Goal: Find contact information: Find contact information

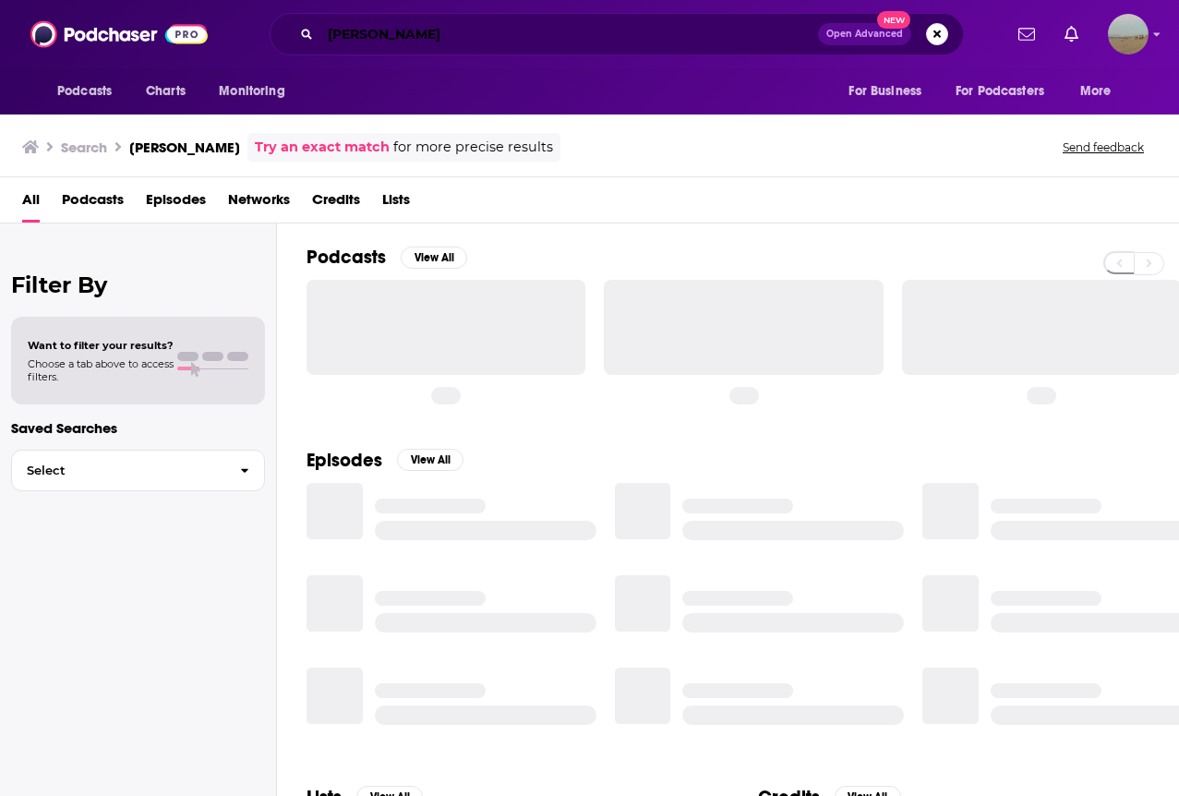
click at [654, 47] on input "[PERSON_NAME]" at bounding box center [569, 34] width 498 height 30
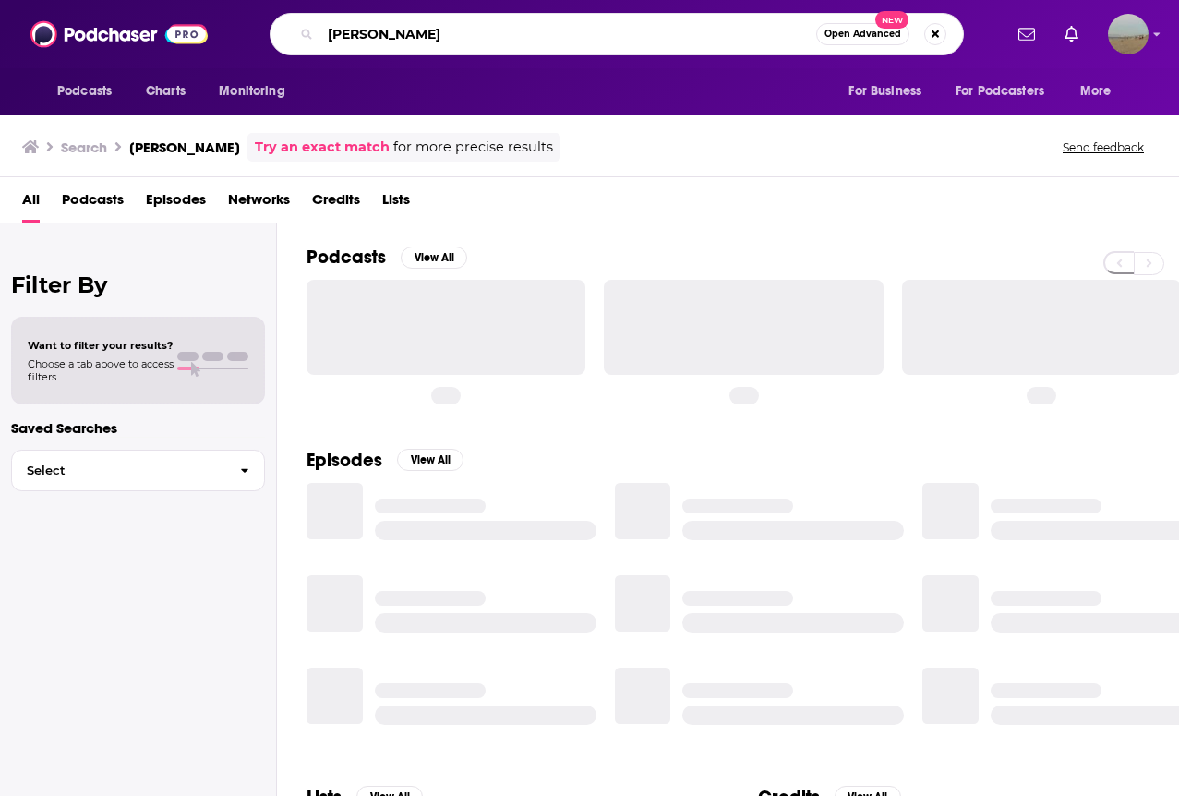
click at [654, 47] on input "[PERSON_NAME]" at bounding box center [568, 34] width 496 height 30
paste input "WHY WON'T YOU DATE ME? WITH [PERSON_NAME]"
type input "WHY WON'T YOU DATE ME? WITH [PERSON_NAME]"
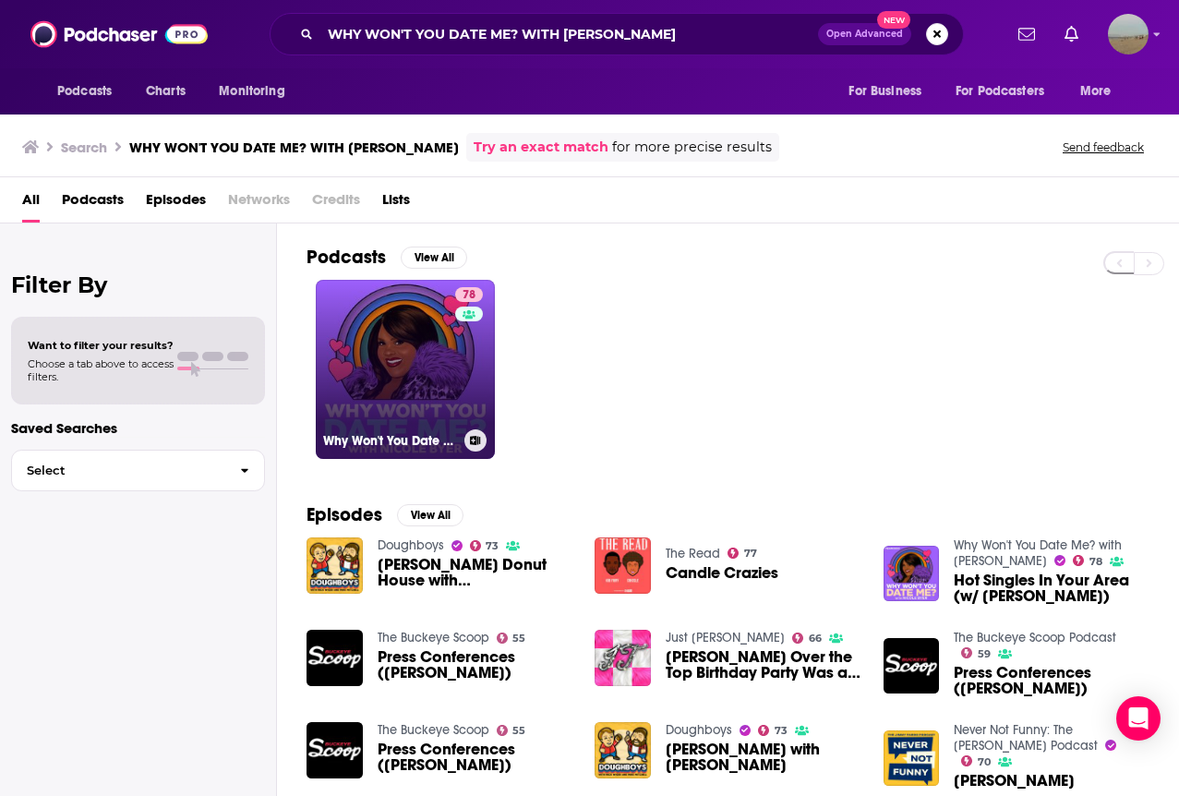
click at [378, 369] on link "78 Why Won't You Date Me? with [PERSON_NAME]" at bounding box center [405, 369] width 179 height 179
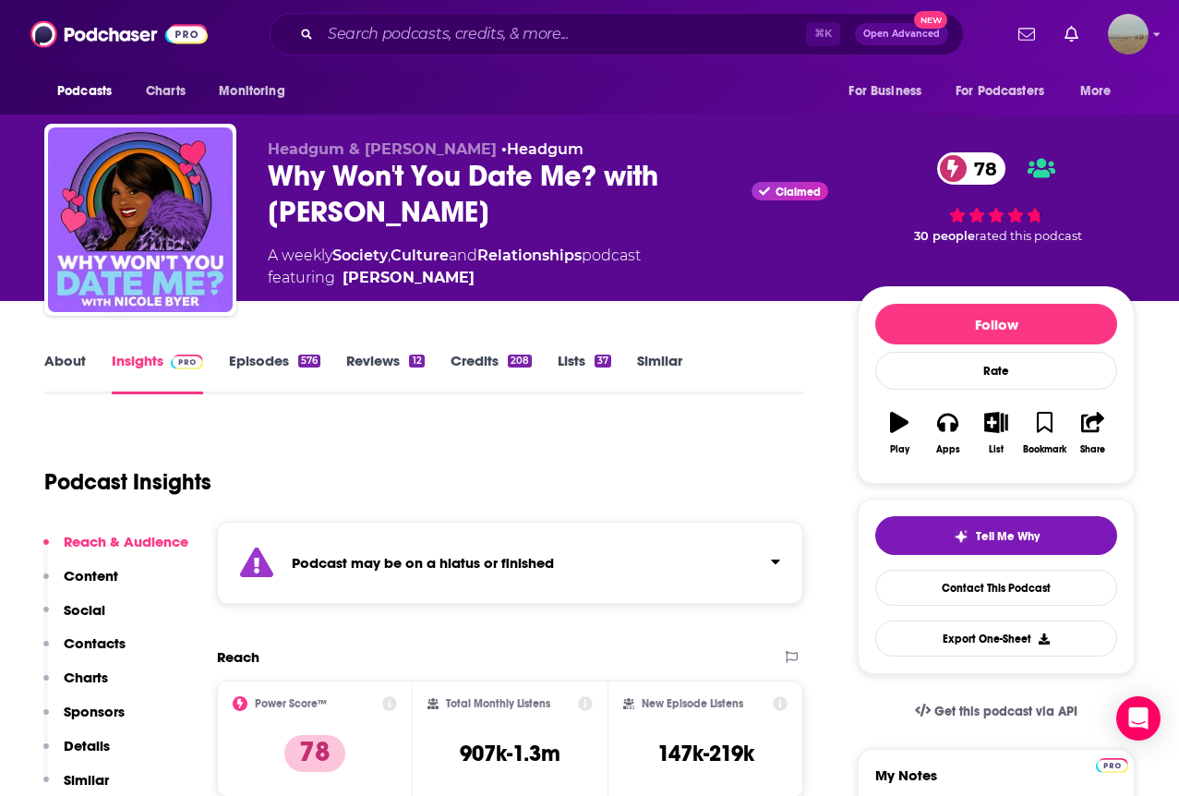
click at [237, 377] on link "Episodes 576" at bounding box center [274, 373] width 91 height 42
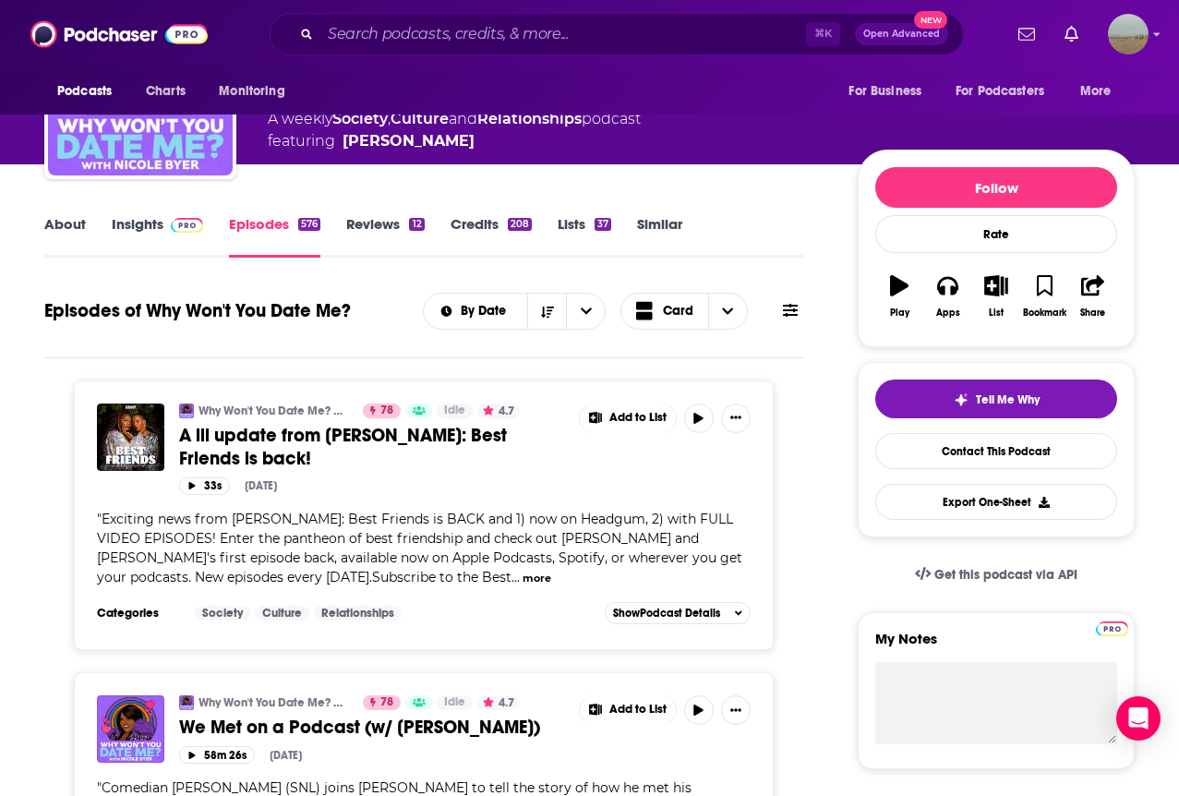
scroll to position [151, 0]
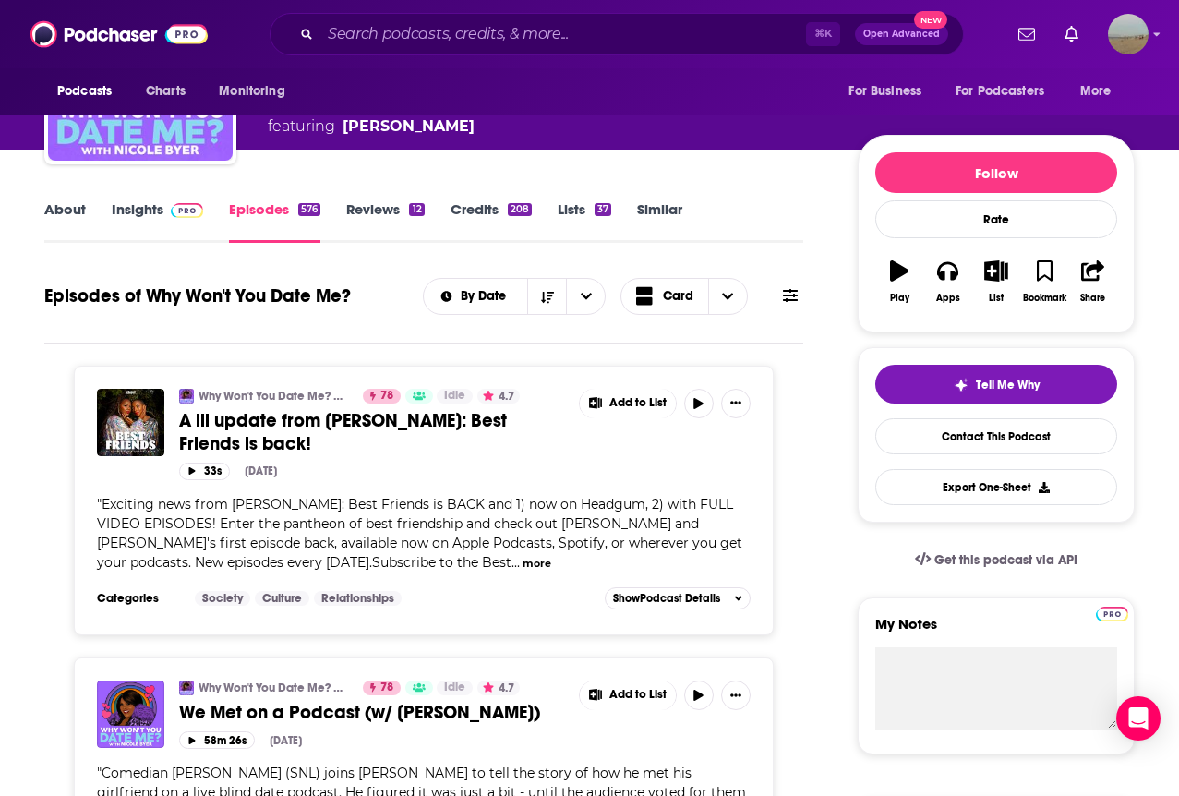
click at [475, 222] on link "Credits 208" at bounding box center [490, 221] width 81 height 42
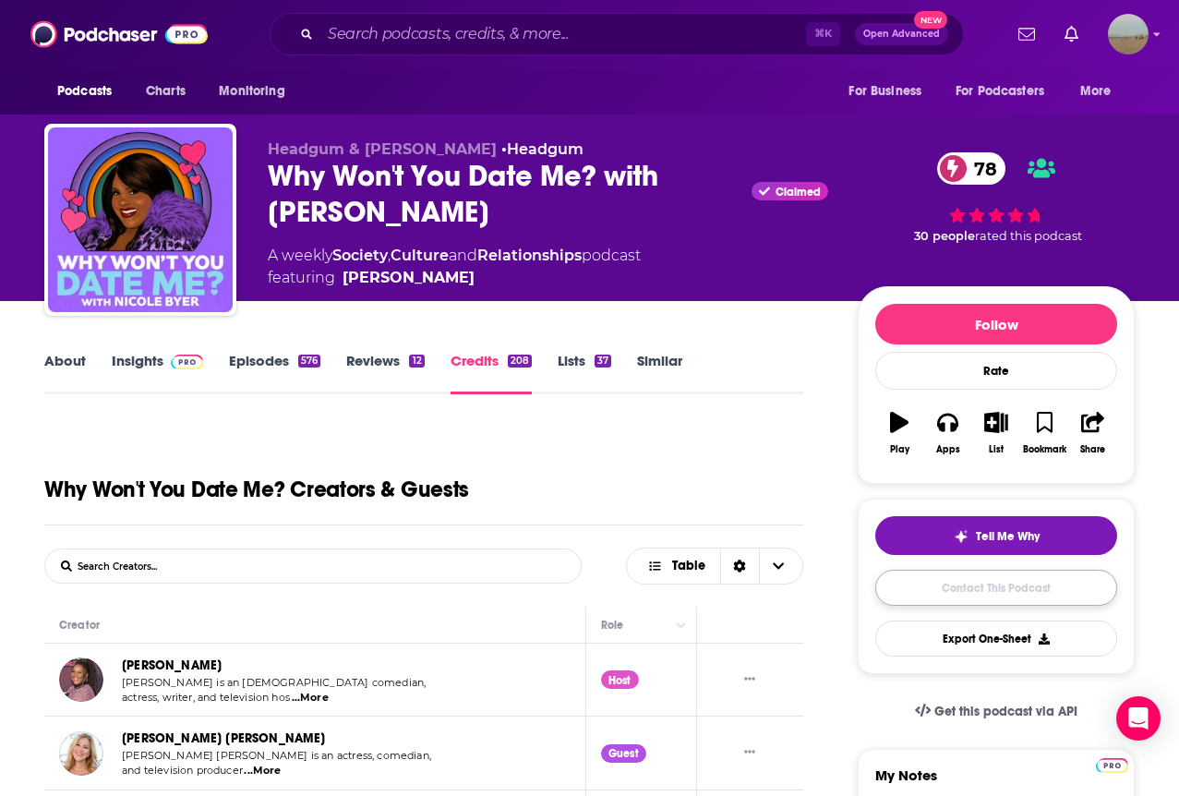
click at [908, 586] on link "Contact This Podcast" at bounding box center [996, 588] width 242 height 36
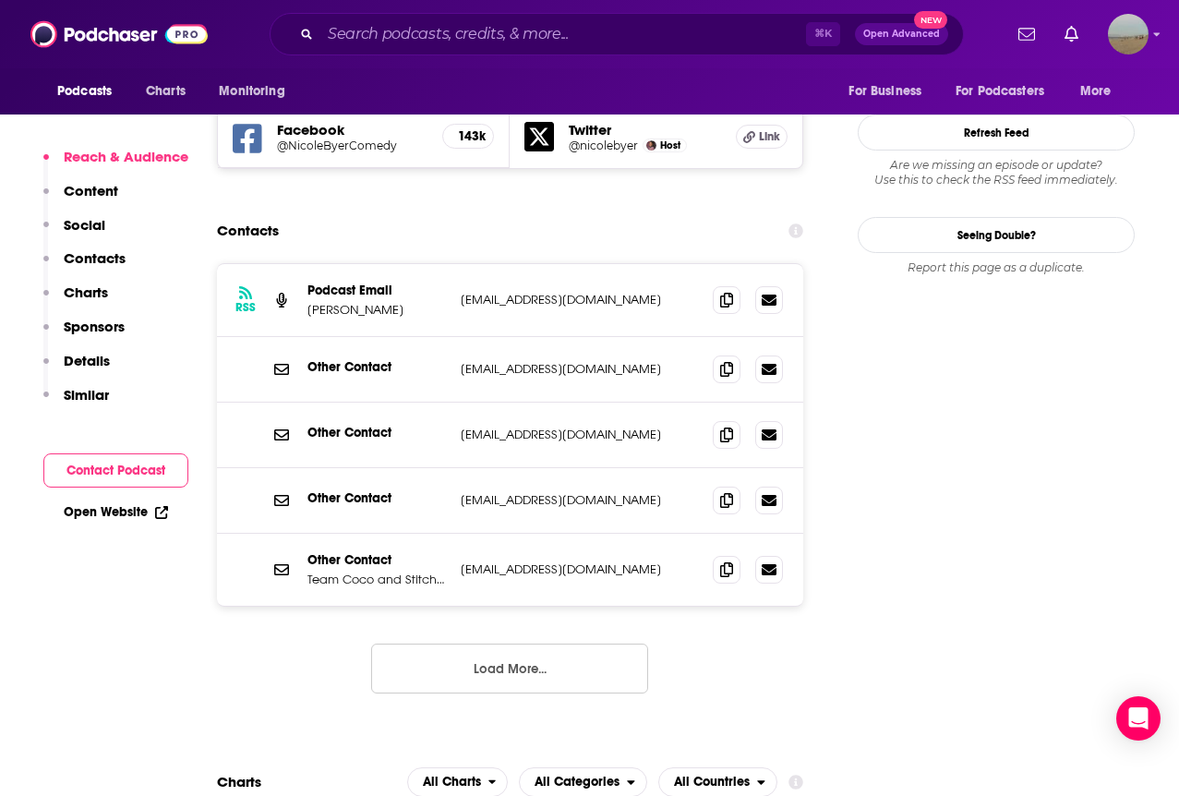
scroll to position [1871, 0]
